Goal: Task Accomplishment & Management: Manage account settings

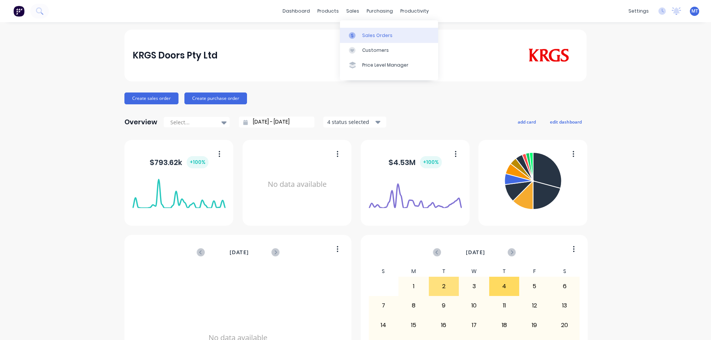
click at [351, 32] on icon at bounding box center [352, 35] width 7 height 7
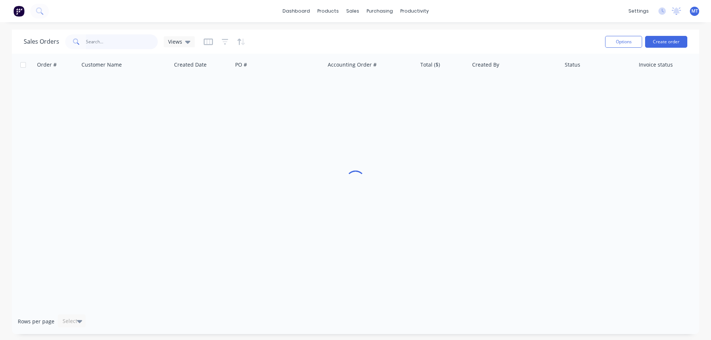
click at [106, 37] on input "text" at bounding box center [122, 41] width 72 height 15
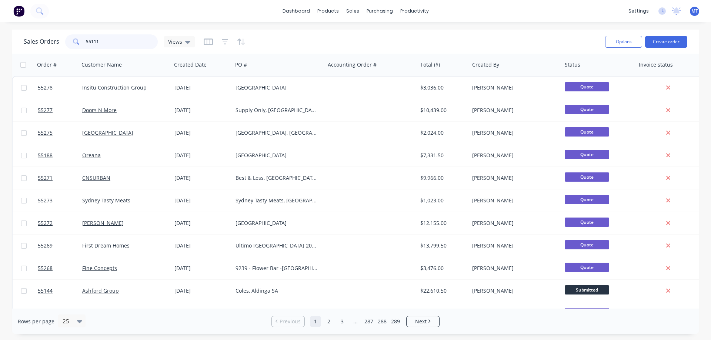
type input "55111"
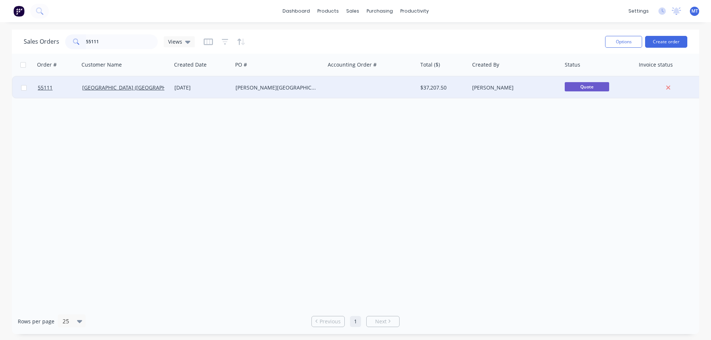
click at [203, 83] on div "18 Aug 2025" at bounding box center [201, 88] width 61 height 22
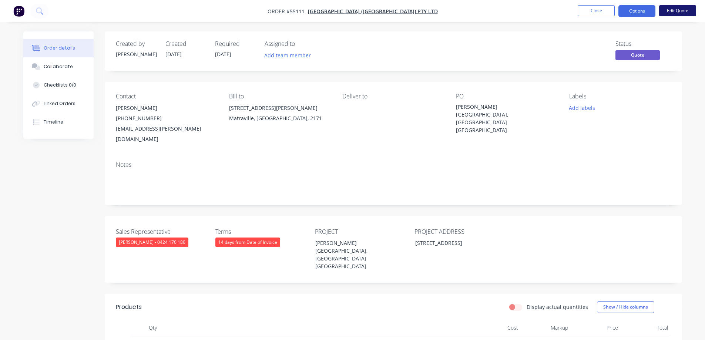
click at [675, 13] on button "Edit Quote" at bounding box center [677, 10] width 37 height 11
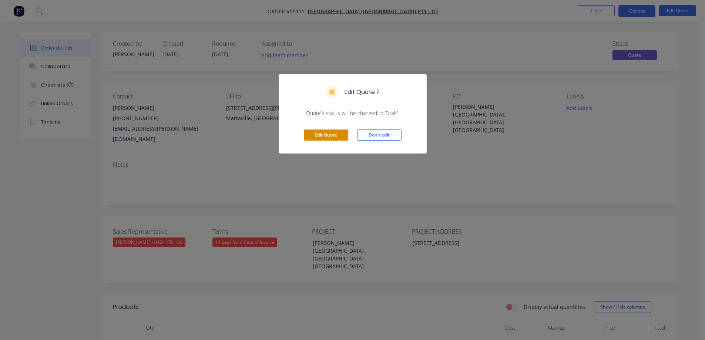
click at [319, 134] on button "Edit Quote" at bounding box center [326, 135] width 44 height 11
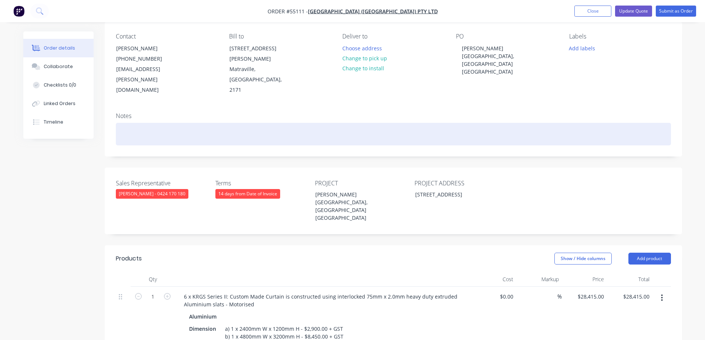
scroll to position [222, 0]
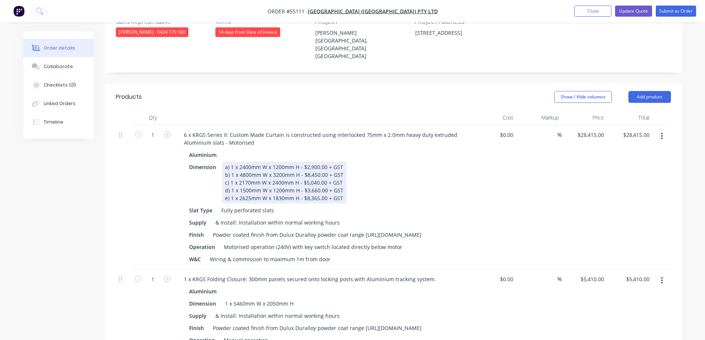
click at [232, 173] on div "a) 1 x 2400mm W x 1200mm H - $2,900.00 + GST b) 1 x 4800mm W x 3200mm H - $8,45…" at bounding box center [284, 183] width 124 height 42
click at [467, 156] on div "Aluminium Dimension a) 1 x 2400mm W x 1200mm H - $2,900.00 + GST b) 1 x 4800mm …" at bounding box center [323, 207] width 290 height 115
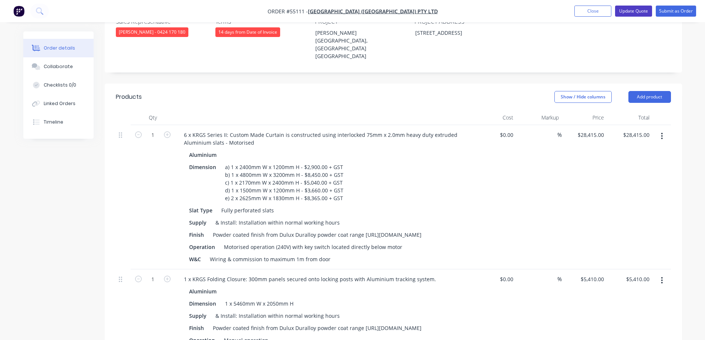
click at [639, 14] on button "Update Quote" at bounding box center [633, 11] width 37 height 11
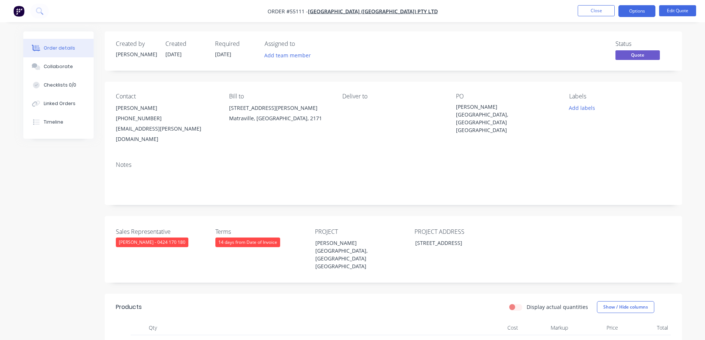
click at [639, 14] on button "Options" at bounding box center [637, 11] width 37 height 12
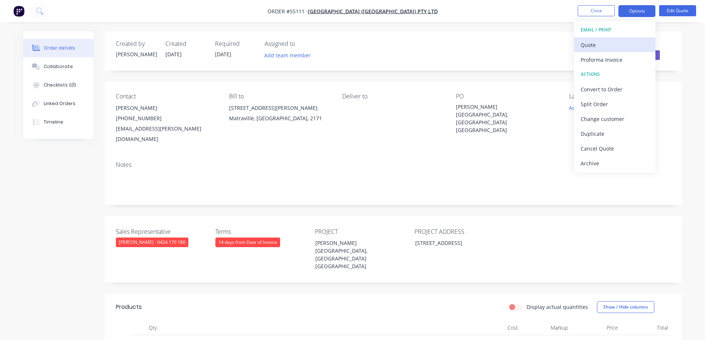
click at [620, 44] on div "Quote" at bounding box center [615, 45] width 68 height 11
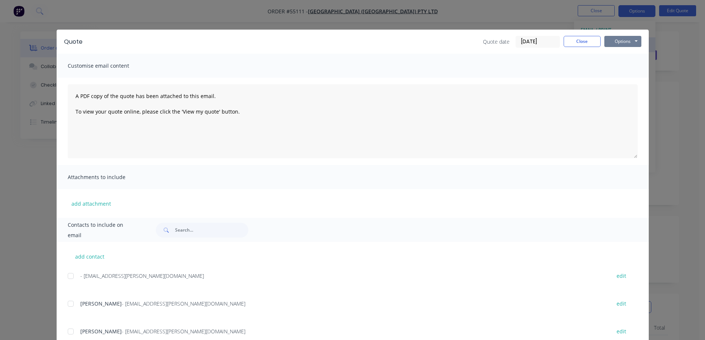
click at [620, 44] on button "Options" at bounding box center [622, 41] width 37 height 11
click at [622, 65] on button "Print" at bounding box center [627, 67] width 47 height 12
click at [580, 41] on button "Close" at bounding box center [582, 41] width 37 height 11
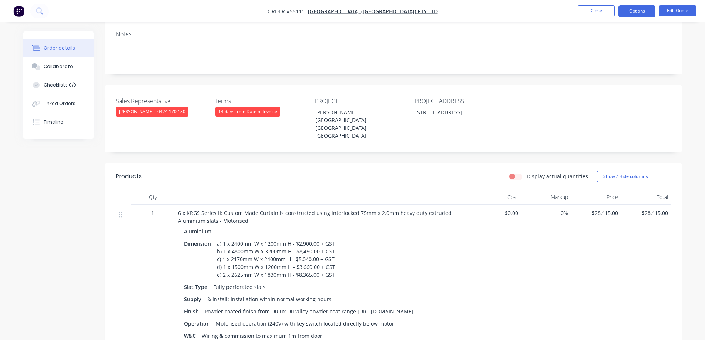
scroll to position [185, 0]
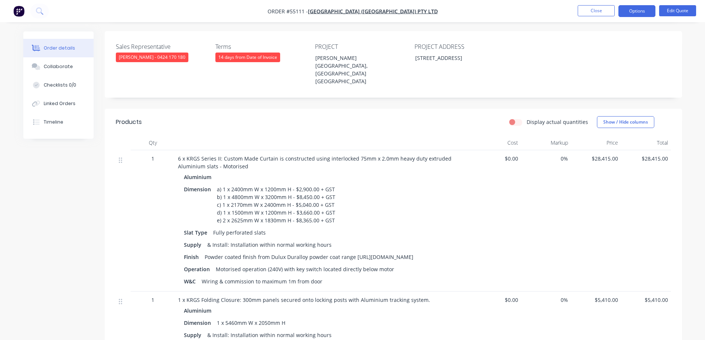
click at [78, 200] on div "Created by Leanne Created 18/08/25 Required 18/08/25 Assigned to Add team membe…" at bounding box center [352, 186] width 659 height 680
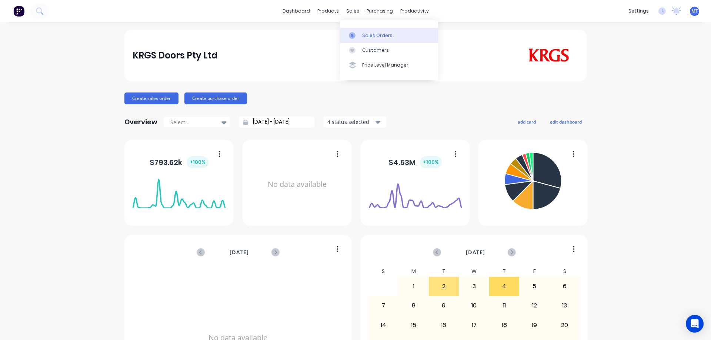
click at [359, 41] on link "Sales Orders" at bounding box center [389, 35] width 98 height 15
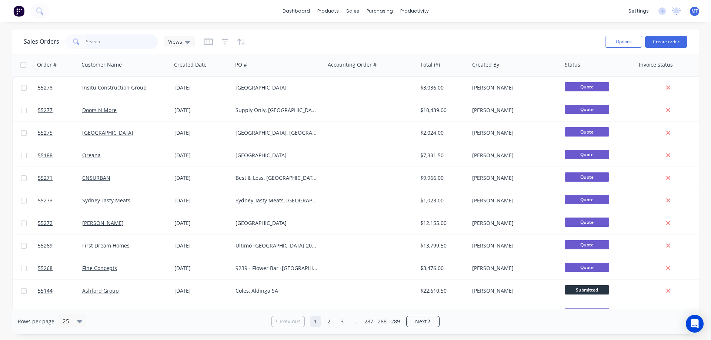
click at [94, 44] on input "text" at bounding box center [122, 41] width 72 height 15
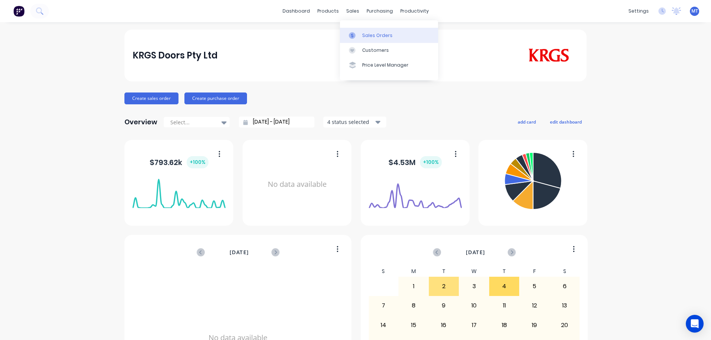
click at [361, 34] on link "Sales Orders" at bounding box center [389, 35] width 98 height 15
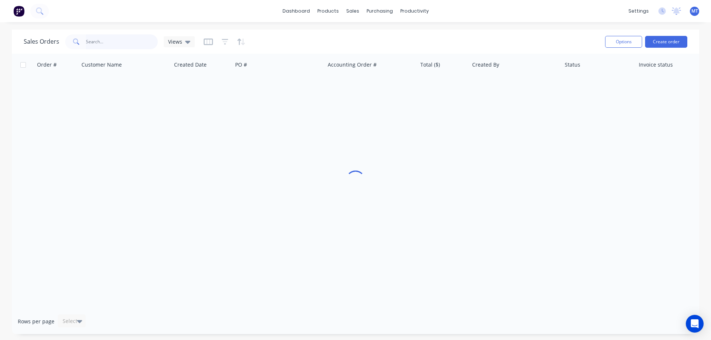
click at [126, 44] on input "text" at bounding box center [122, 41] width 72 height 15
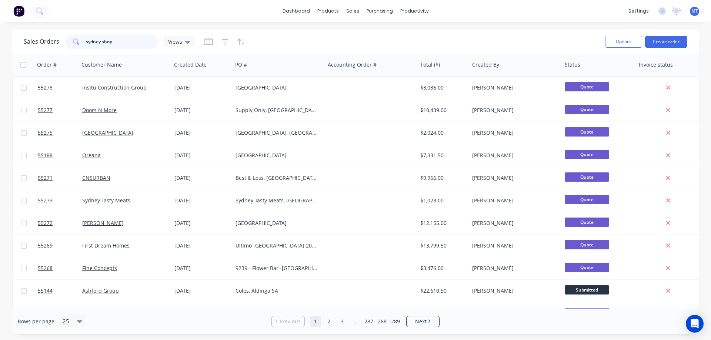
type input "sydney shop"
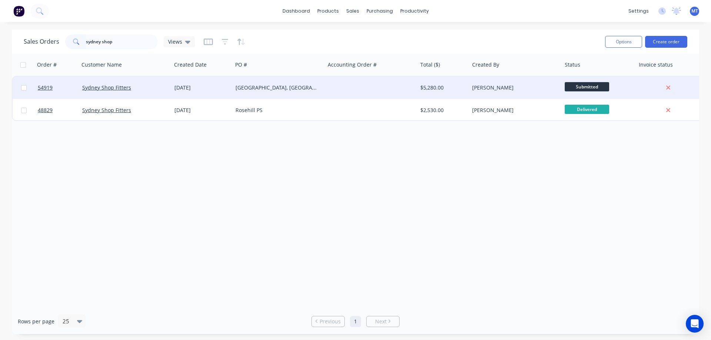
click at [289, 91] on div "Tefal, Macquarie Centre" at bounding box center [278, 88] width 93 height 22
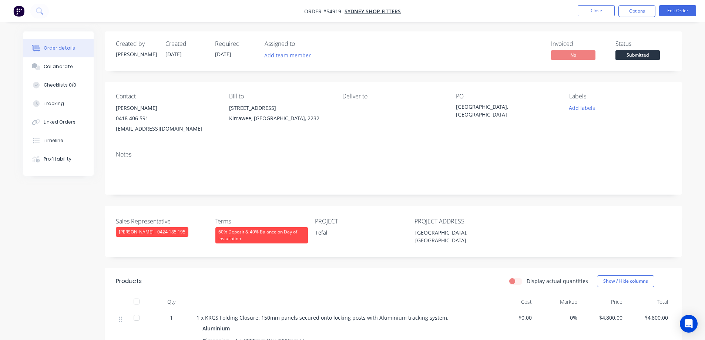
drag, startPoint x: 197, startPoint y: 130, endPoint x: 116, endPoint y: 128, distance: 81.1
click at [116, 128] on div "mick@sydneyshopfitters.com.au" at bounding box center [166, 129] width 101 height 10
copy div "mick@sydneyshopfitters.com.au"
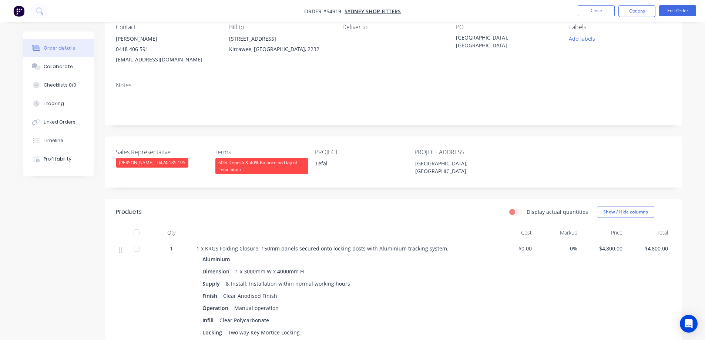
scroll to position [111, 0]
